Goal: Task Accomplishment & Management: Manage account settings

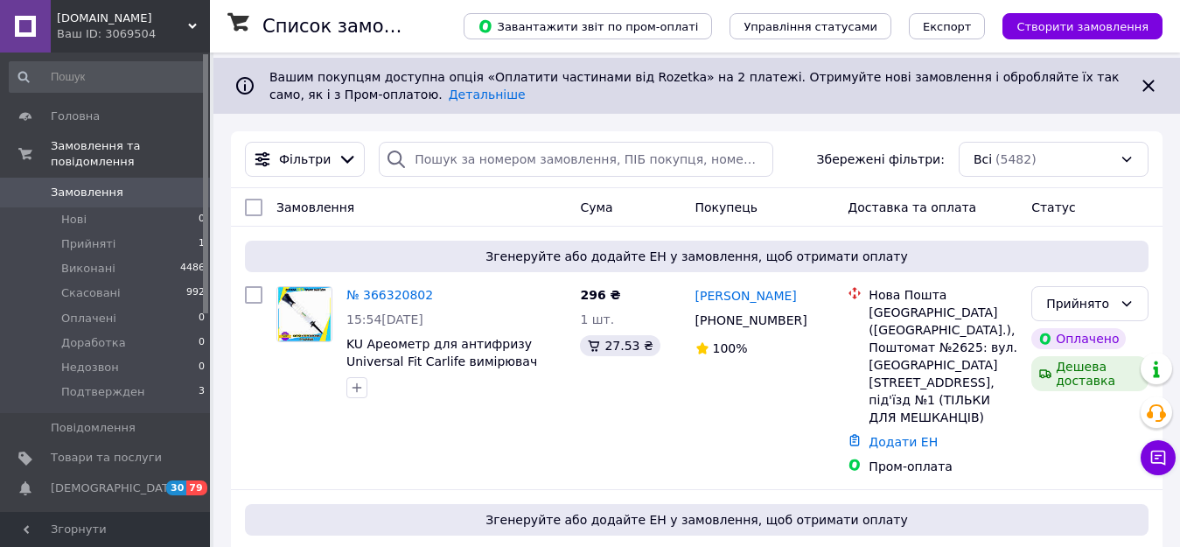
scroll to position [175, 0]
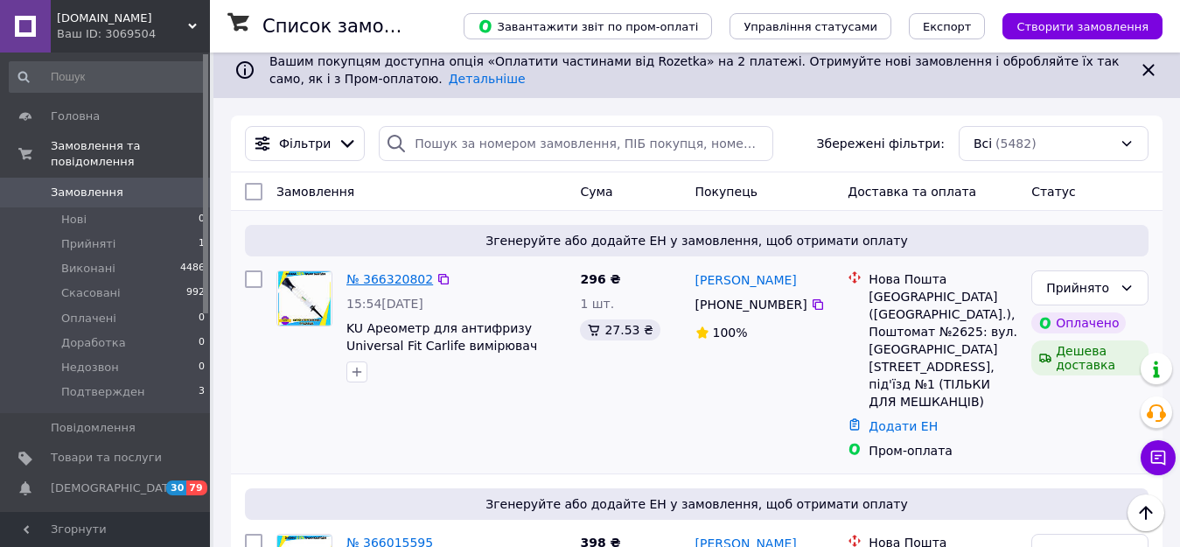
click at [386, 280] on link "№ 366320802" at bounding box center [389, 279] width 87 height 14
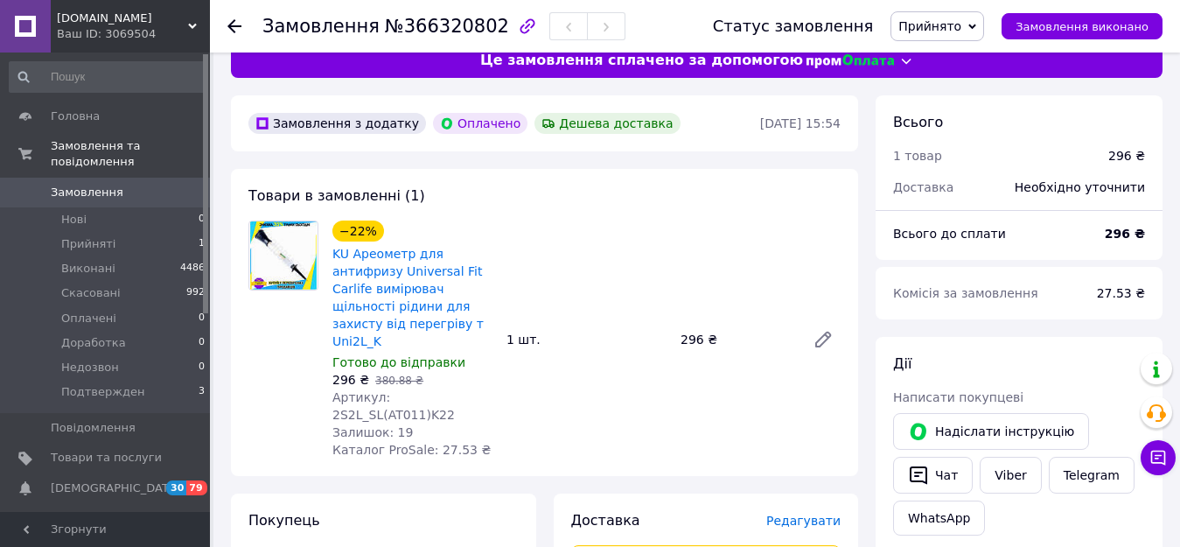
scroll to position [87, 0]
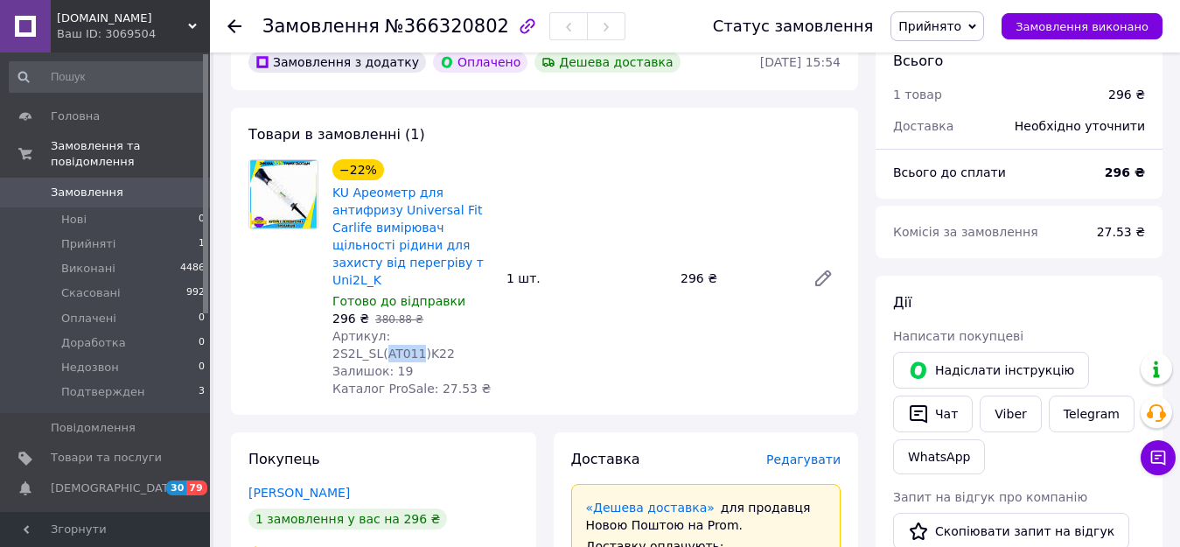
drag, startPoint x: 462, startPoint y: 321, endPoint x: 431, endPoint y: 321, distance: 30.6
click at [431, 329] on span "Артикул: 2S2L_SL(AT011)K22" at bounding box center [393, 344] width 122 height 31
copy span "AT011"
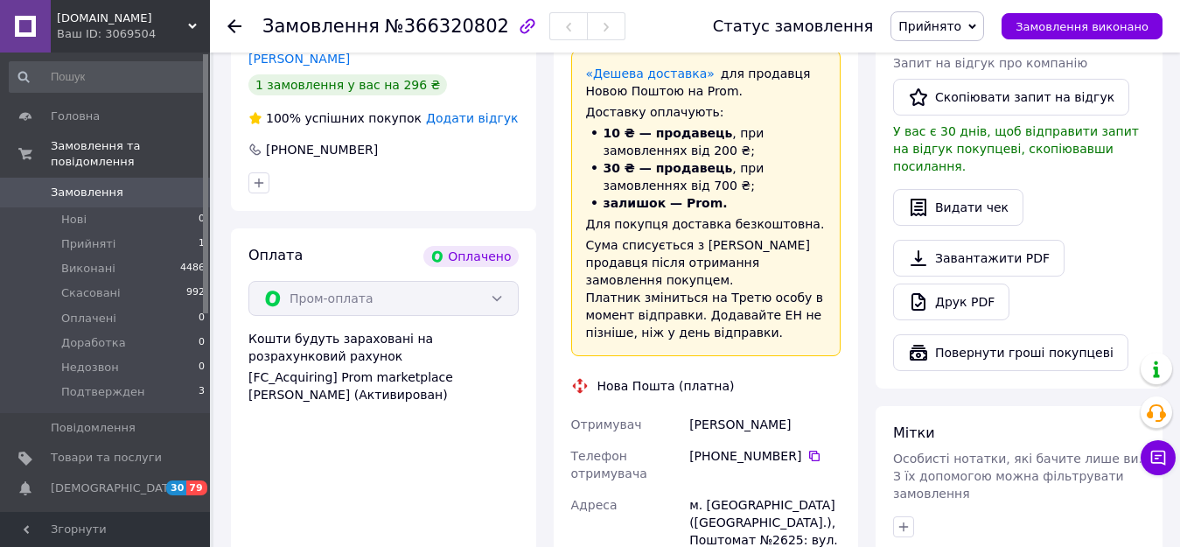
scroll to position [525, 0]
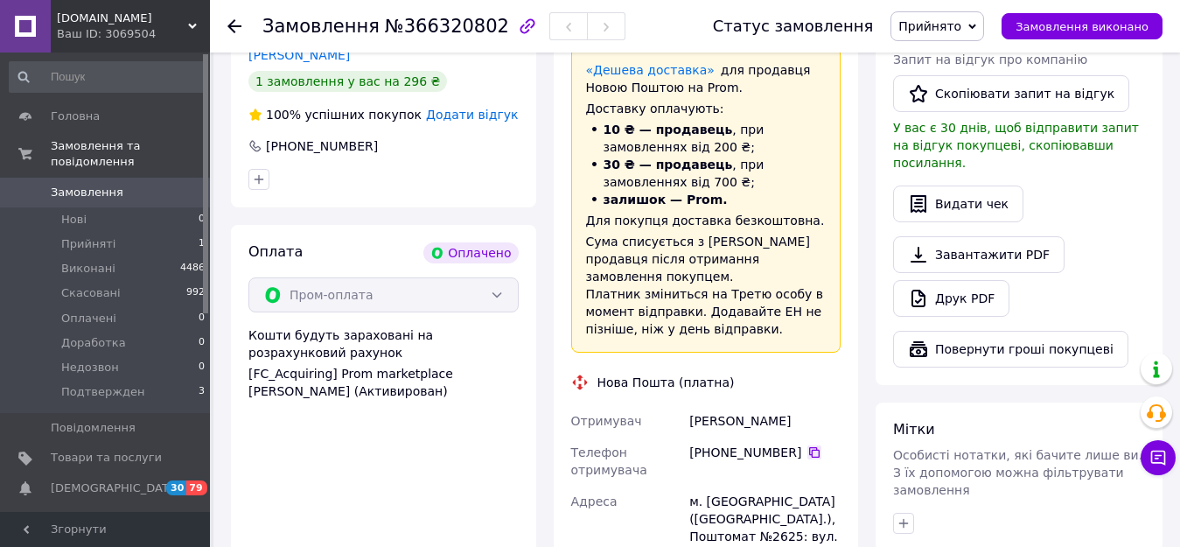
click at [807, 445] on icon at bounding box center [814, 452] width 14 height 14
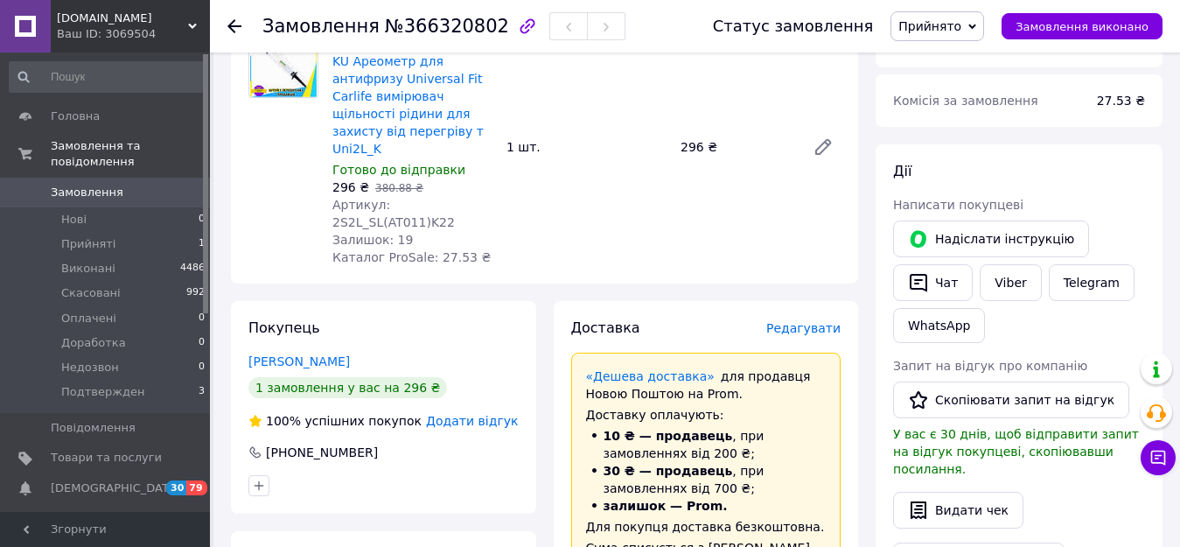
scroll to position [175, 0]
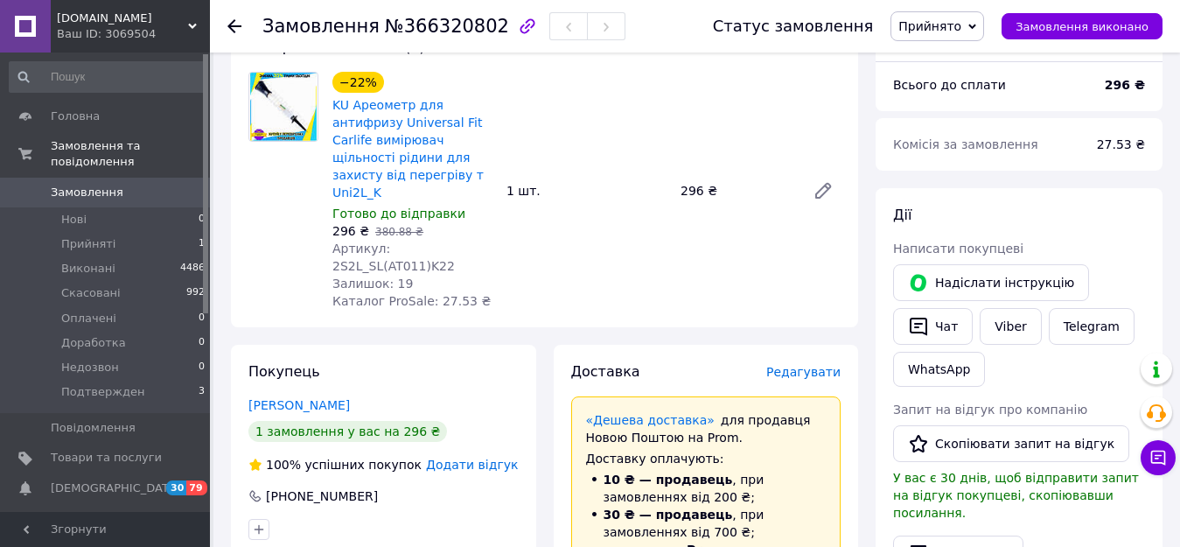
click at [959, 14] on span "Прийнято" at bounding box center [937, 26] width 94 height 30
click at [955, 186] on li "Подтвержден" at bounding box center [941, 192] width 101 height 26
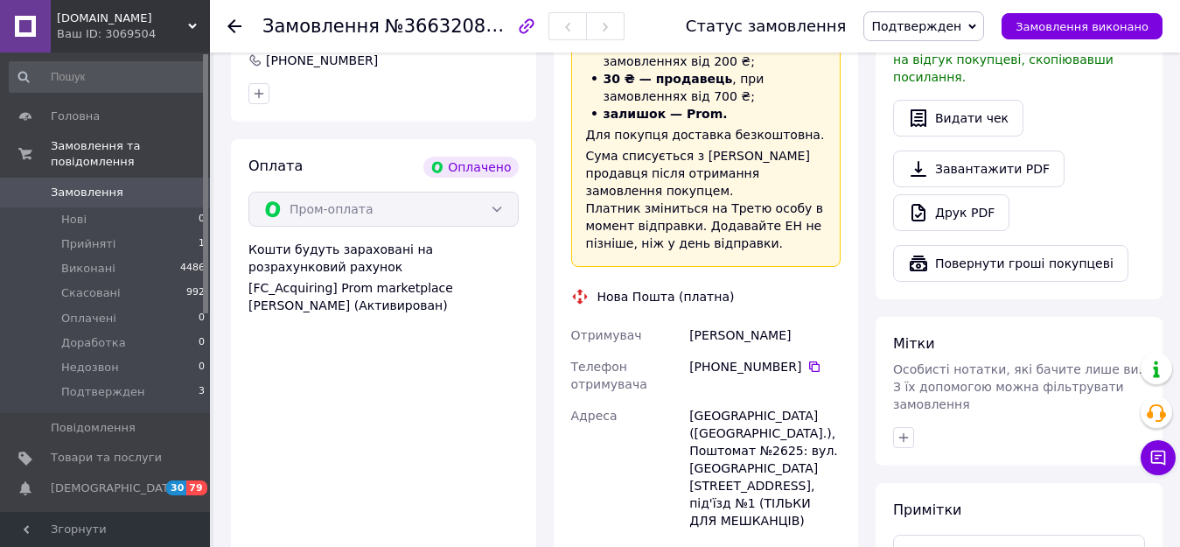
scroll to position [612, 0]
drag, startPoint x: 789, startPoint y: 381, endPoint x: 751, endPoint y: 377, distance: 37.9
click at [751, 398] on div "[GEOGRAPHIC_DATA] ([GEOGRAPHIC_DATA].), Поштомат №2625: вул. [GEOGRAPHIC_DATA][…" at bounding box center [765, 466] width 158 height 136
copy div "№2625"
drag, startPoint x: 823, startPoint y: 279, endPoint x: 692, endPoint y: 287, distance: 131.4
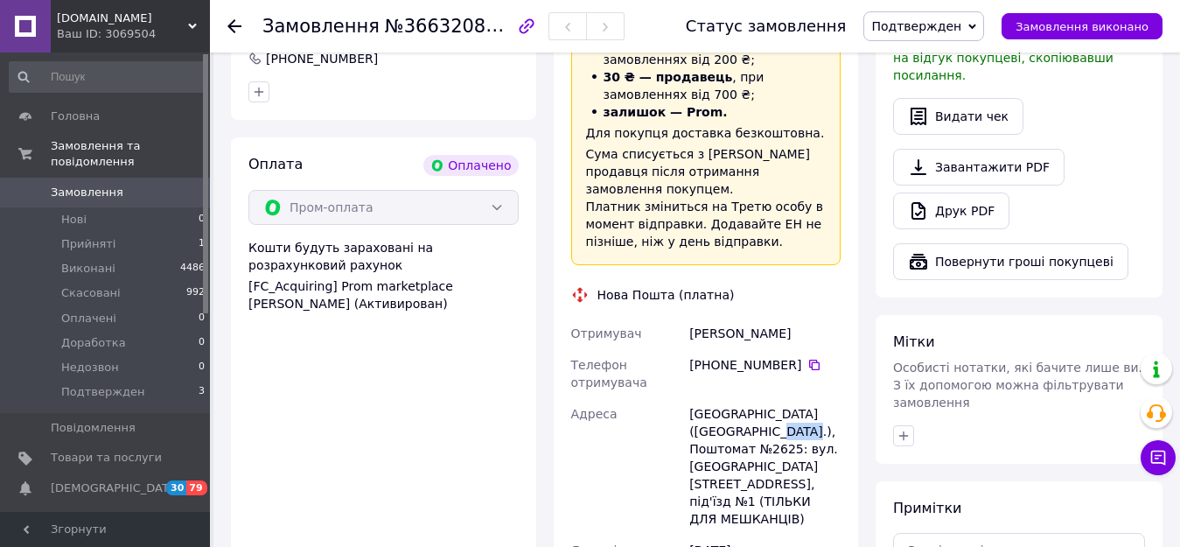
click at [692, 317] on div "[PERSON_NAME]" at bounding box center [765, 332] width 158 height 31
copy div "[PERSON_NAME]"
click at [807, 358] on icon at bounding box center [814, 365] width 14 height 14
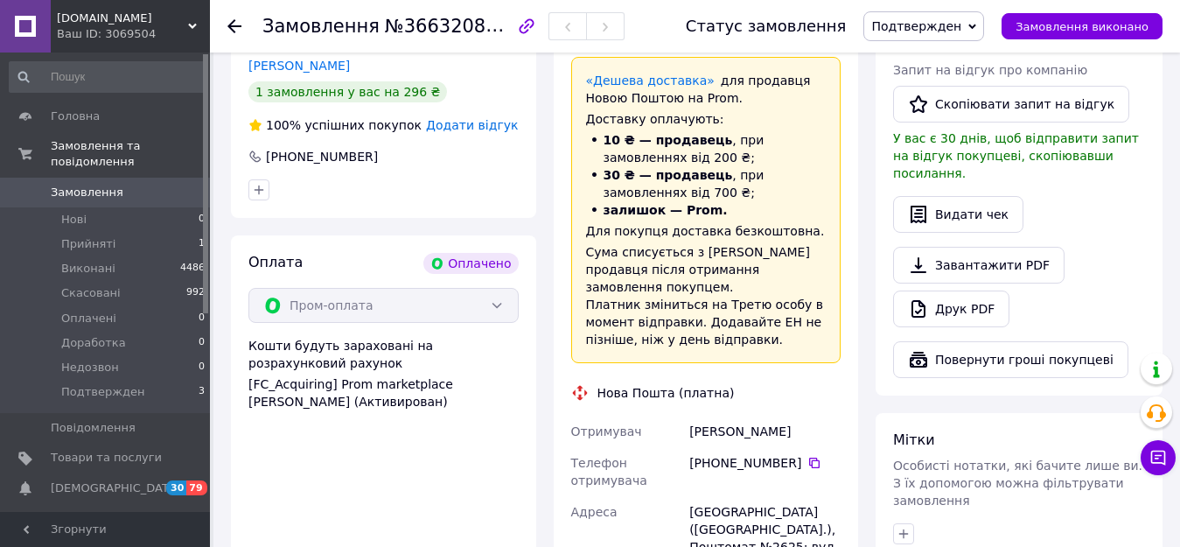
scroll to position [525, 0]
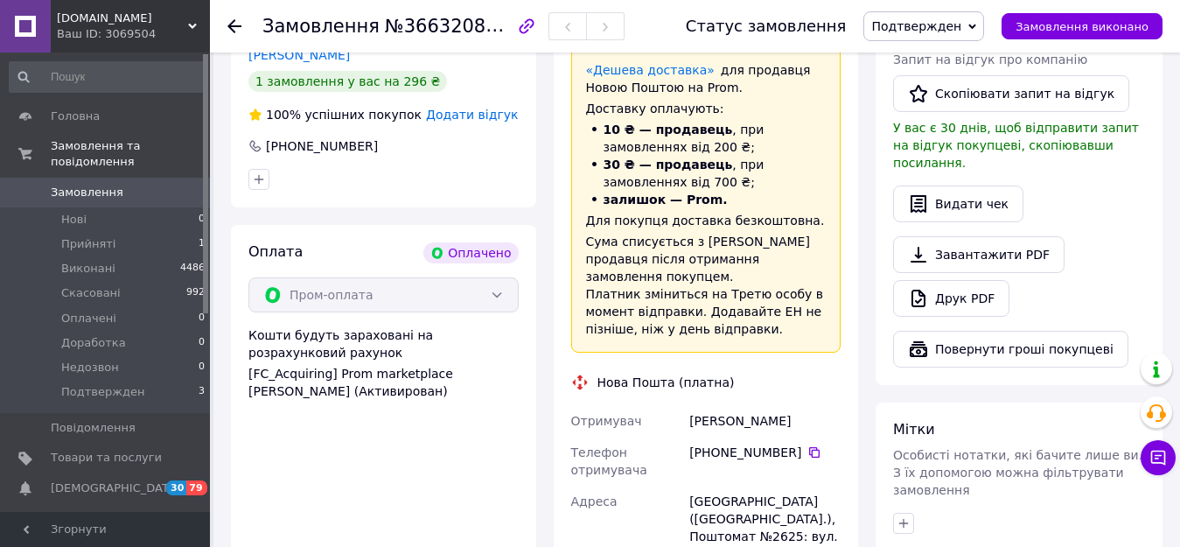
drag, startPoint x: 829, startPoint y: 368, endPoint x: 689, endPoint y: 372, distance: 140.0
click at [689, 405] on div "[PERSON_NAME]" at bounding box center [765, 420] width 158 height 31
copy div "[PERSON_NAME]"
click at [807, 445] on icon at bounding box center [814, 452] width 14 height 14
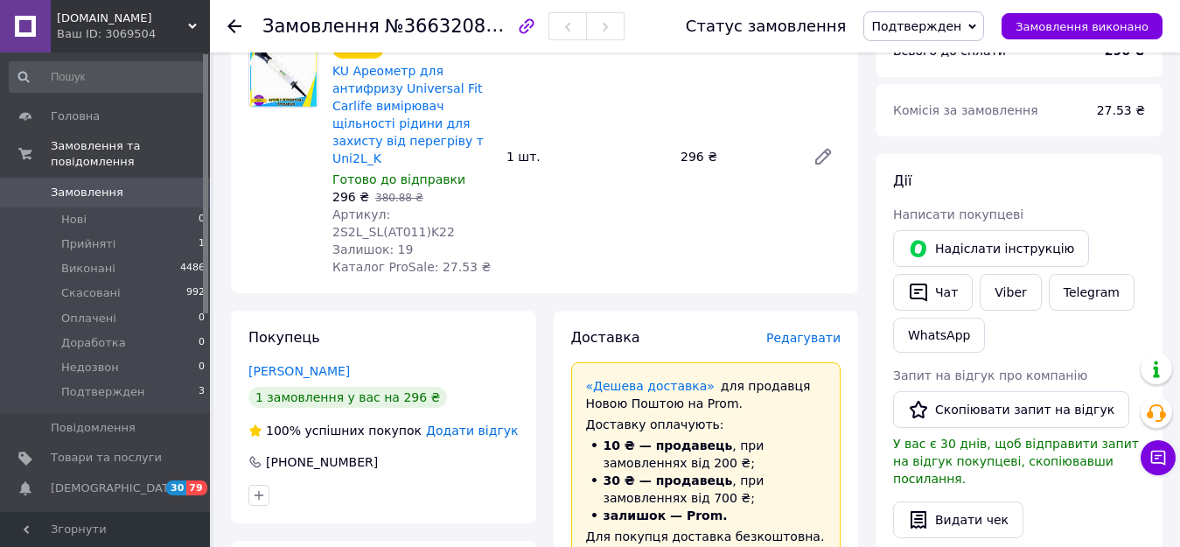
scroll to position [175, 0]
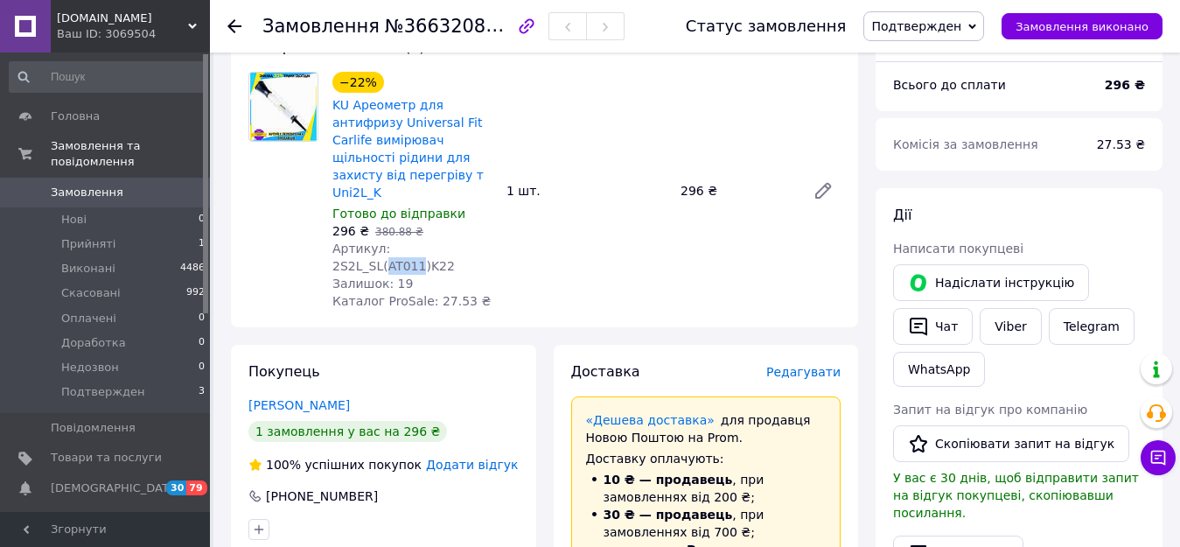
drag, startPoint x: 460, startPoint y: 231, endPoint x: 432, endPoint y: 231, distance: 28.0
click at [432, 241] on span "Артикул: 2S2L_SL(AT011)K22" at bounding box center [393, 256] width 122 height 31
copy span "AT011"
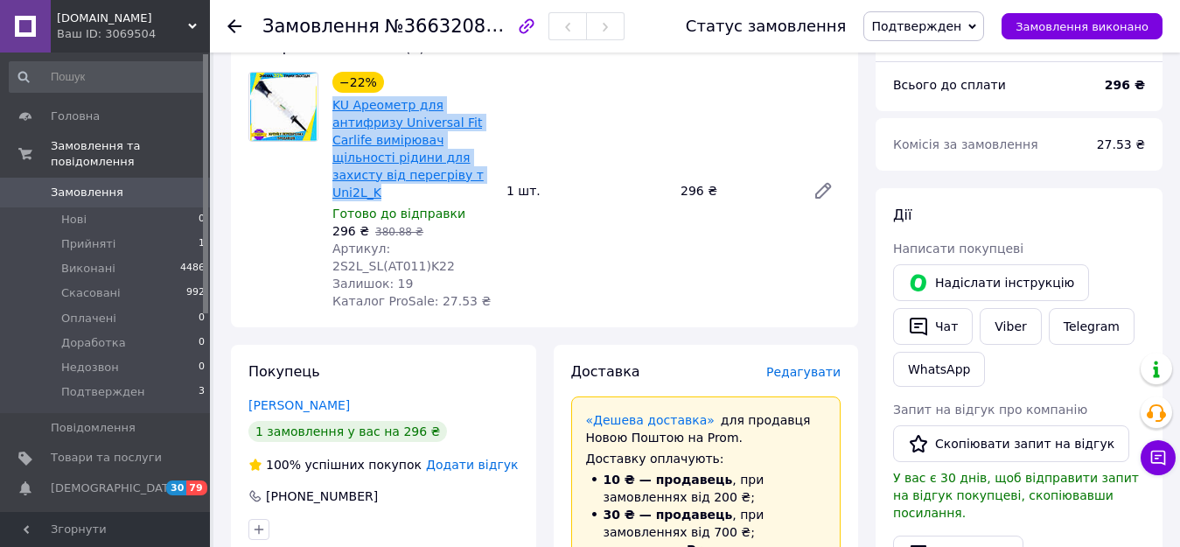
drag, startPoint x: 451, startPoint y: 179, endPoint x: 334, endPoint y: 109, distance: 136.5
click at [334, 109] on span "KU Ареометр для антифризу Universal Fit Carlife вимірювач щільності рідини для …" at bounding box center [412, 148] width 160 height 105
copy link "KU Ареометр для антифризу Universal Fit Carlife вимірювач щільності рідини для …"
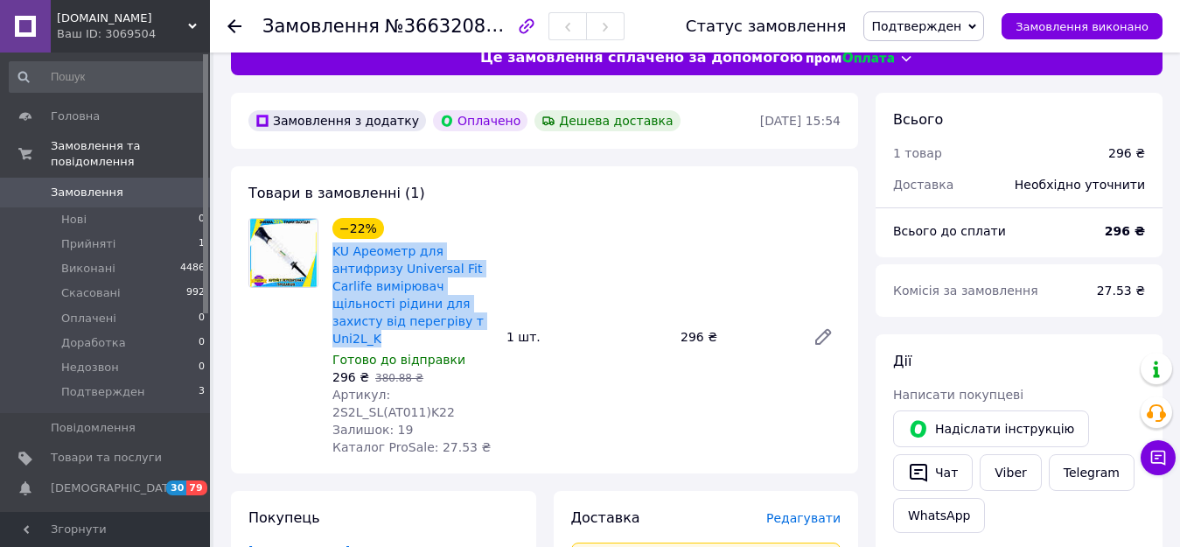
scroll to position [0, 0]
